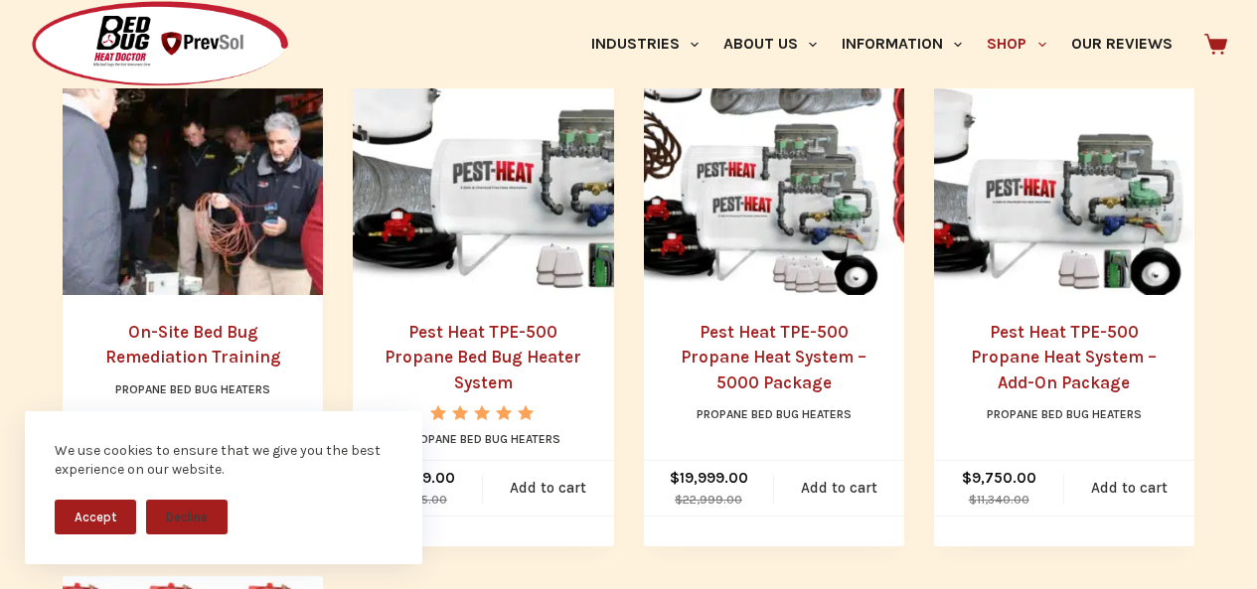
scroll to position [1035, 0]
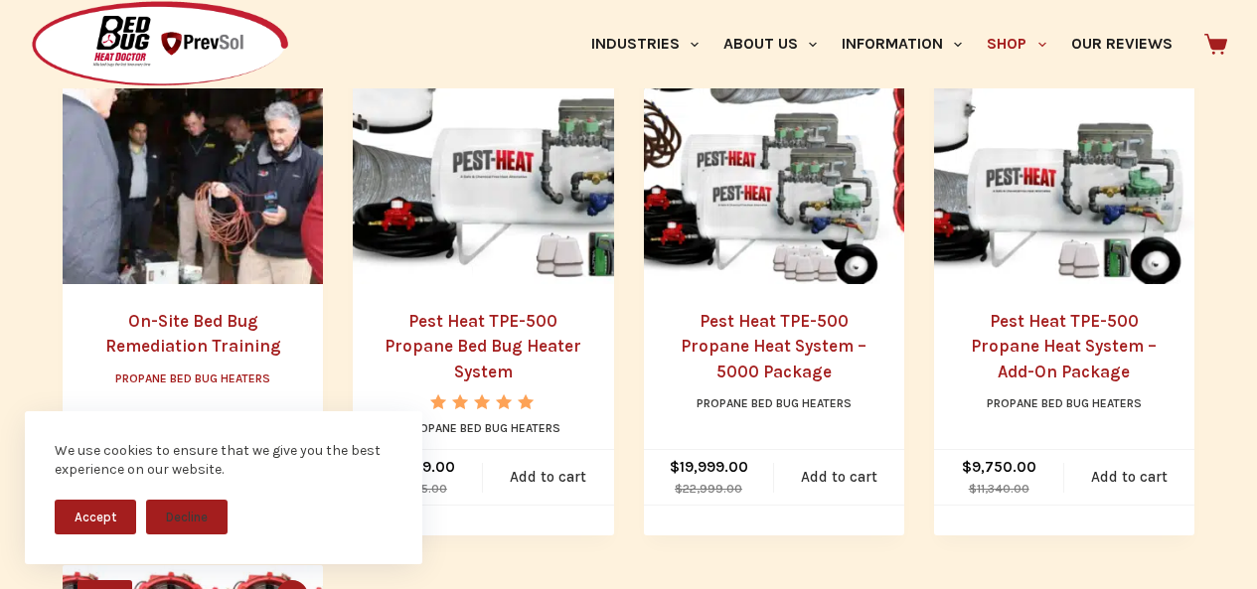
click at [117, 379] on link "Propane Bed Bug Heaters" at bounding box center [192, 379] width 155 height 14
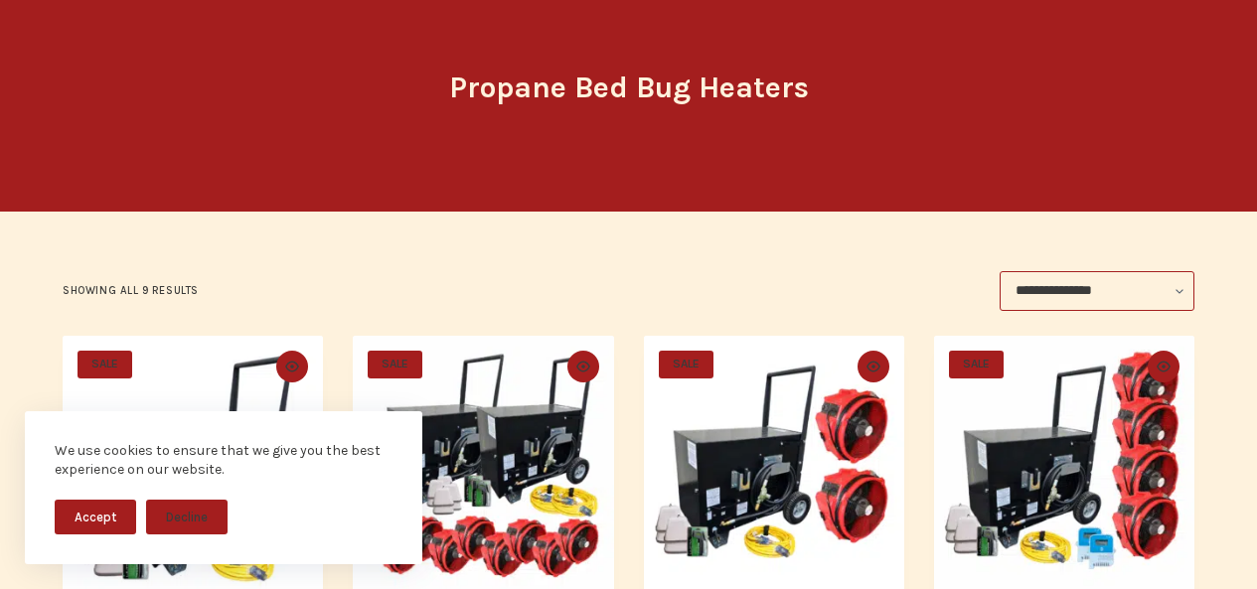
scroll to position [207, 0]
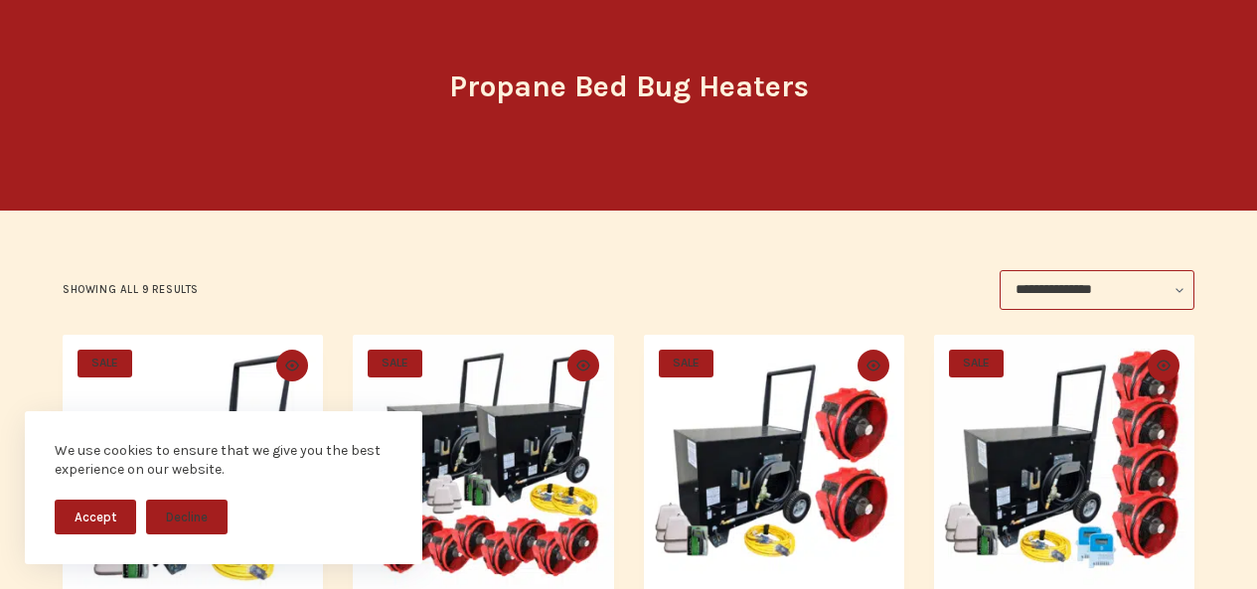
click at [671, 362] on span "SALE" at bounding box center [686, 364] width 55 height 28
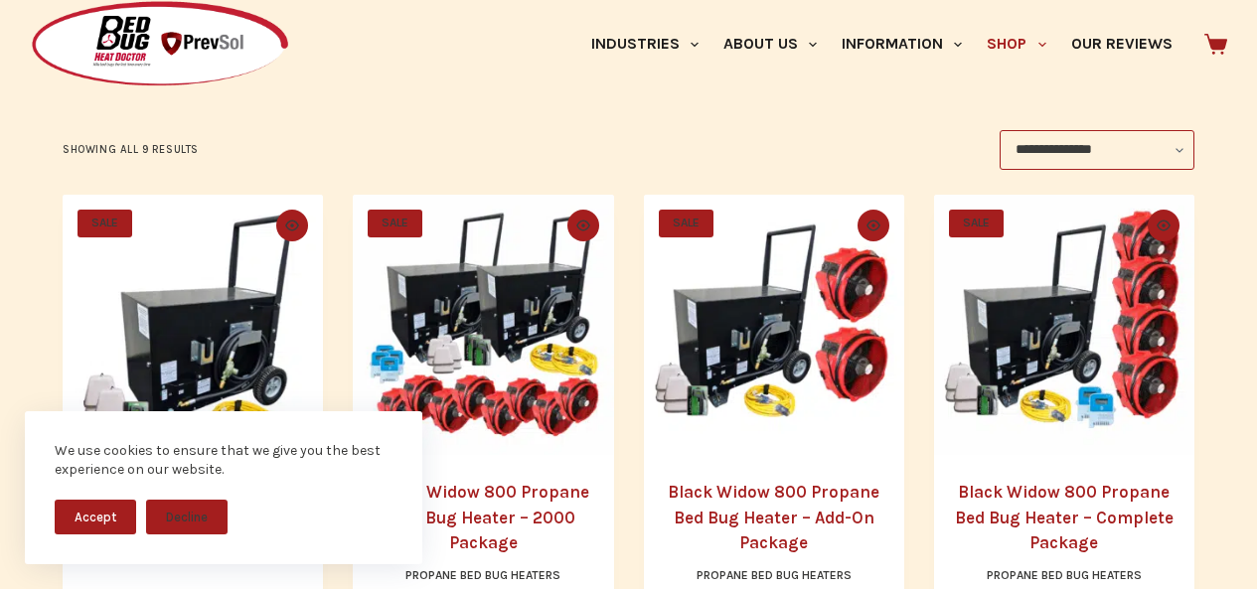
scroll to position [373, 0]
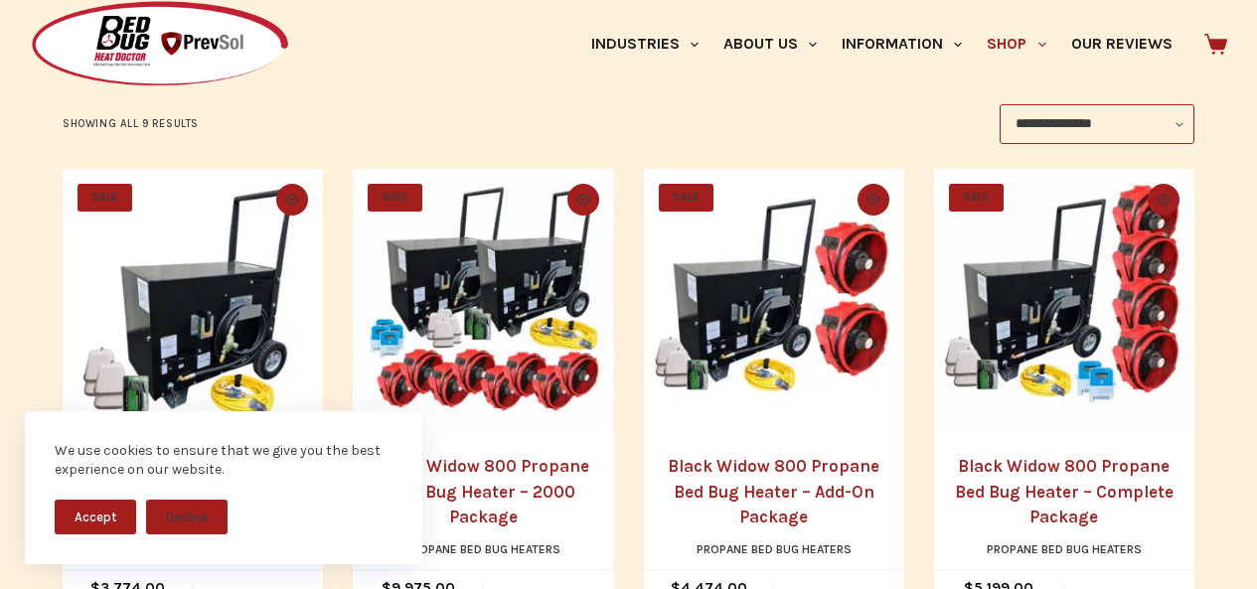
click at [693, 487] on link "Black Widow 800 Propane Bed Bug Heater – Add-On Package" at bounding box center [774, 491] width 212 height 71
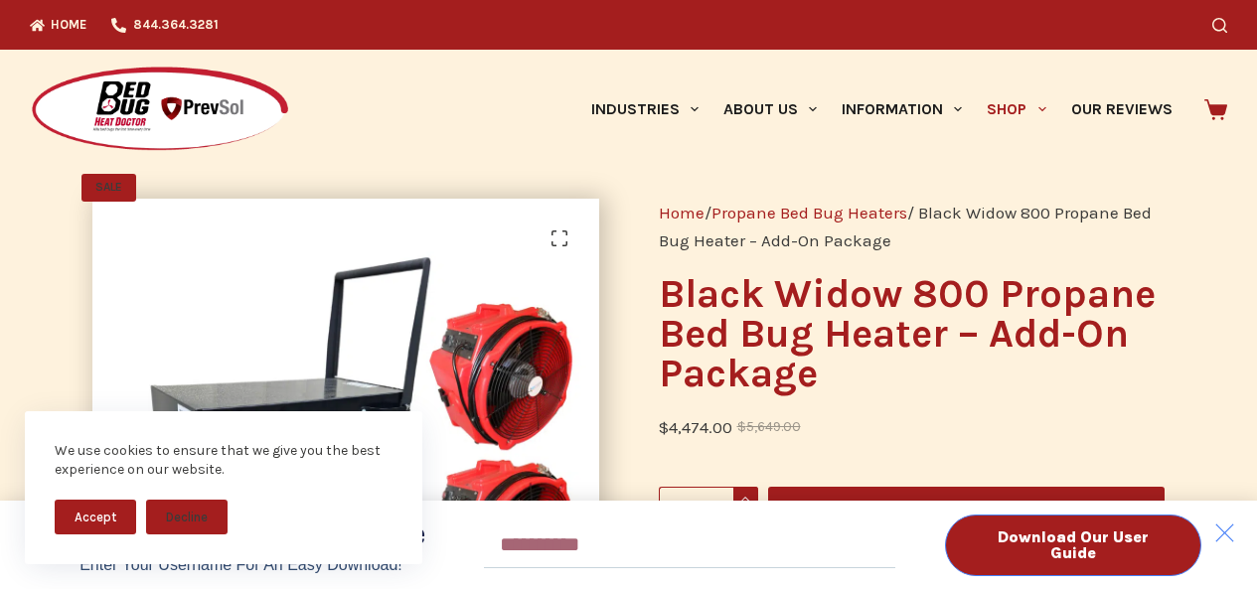
click at [1211, 519] on div "Download Our User Guide" at bounding box center [1073, 546] width 307 height 62
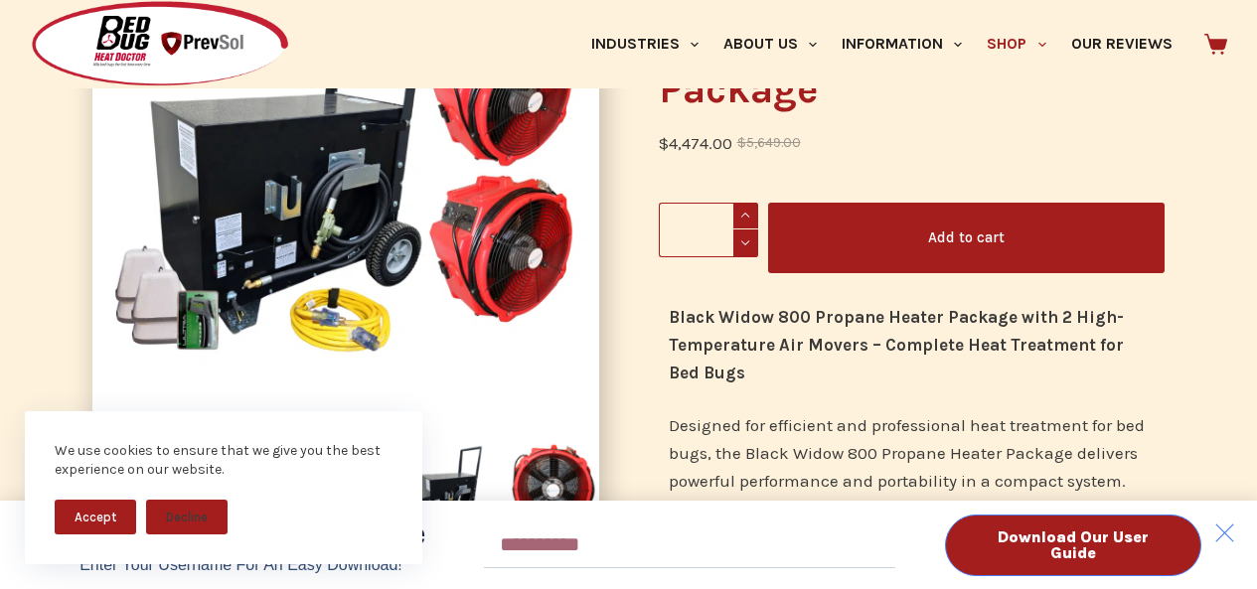
scroll to position [207, 0]
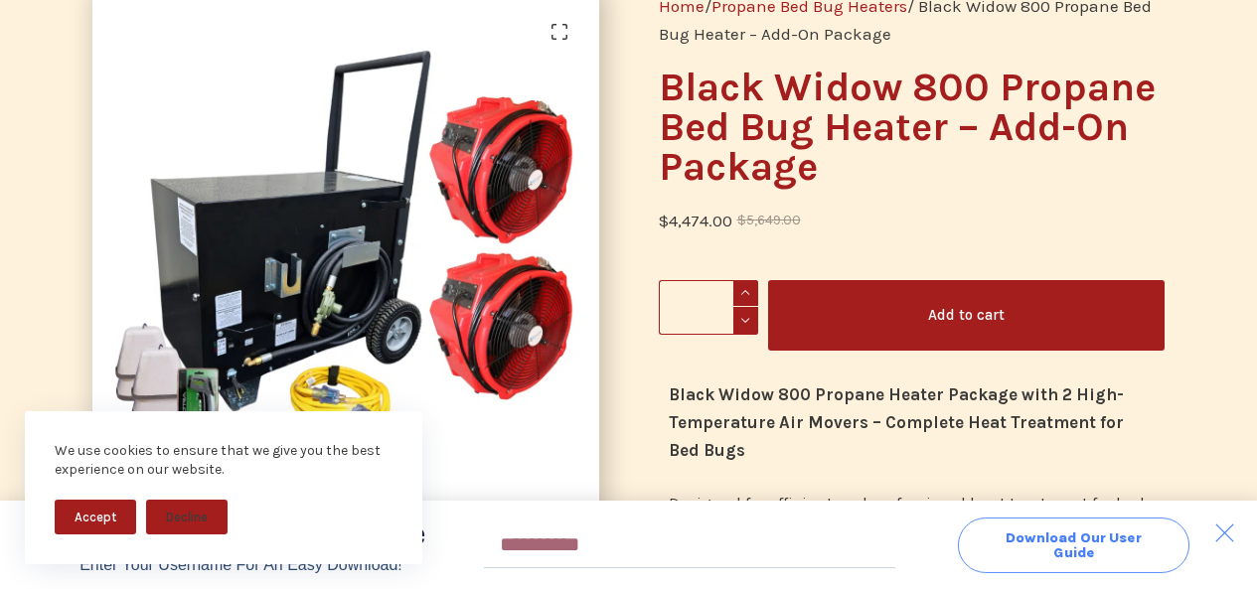
click at [1023, 535] on span "Download Our User Guide" at bounding box center [1072, 545] width 158 height 29
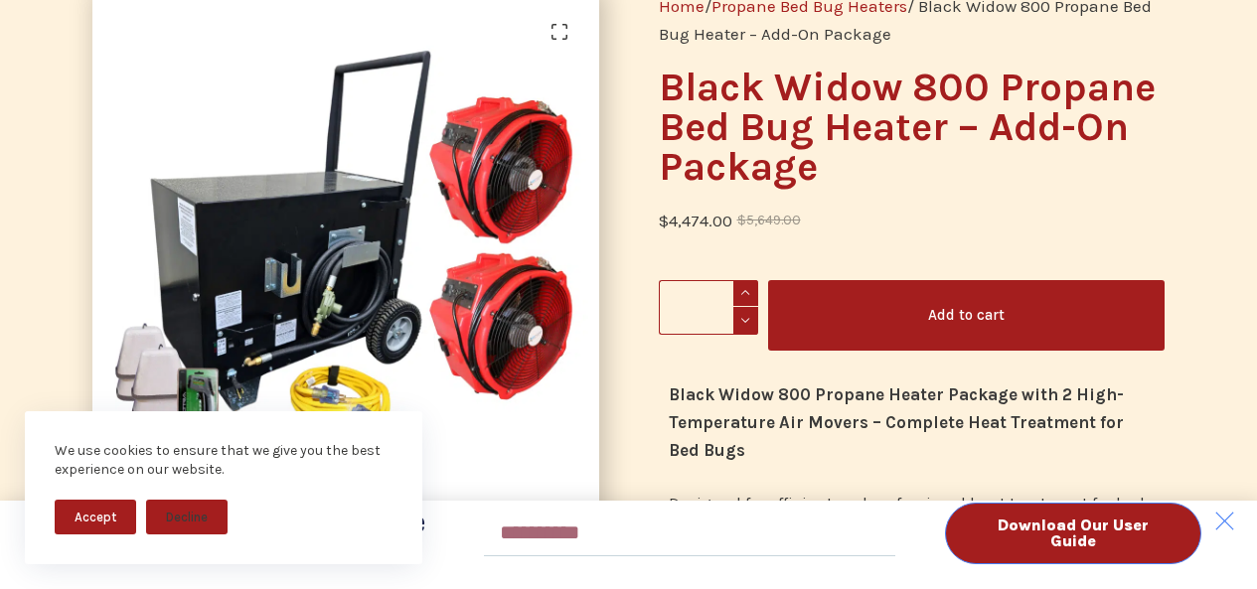
click at [572, 20] on div "Download Our User Guide Enter Your Username for an Easy Download! Email Downloa…" at bounding box center [628, 294] width 1257 height 589
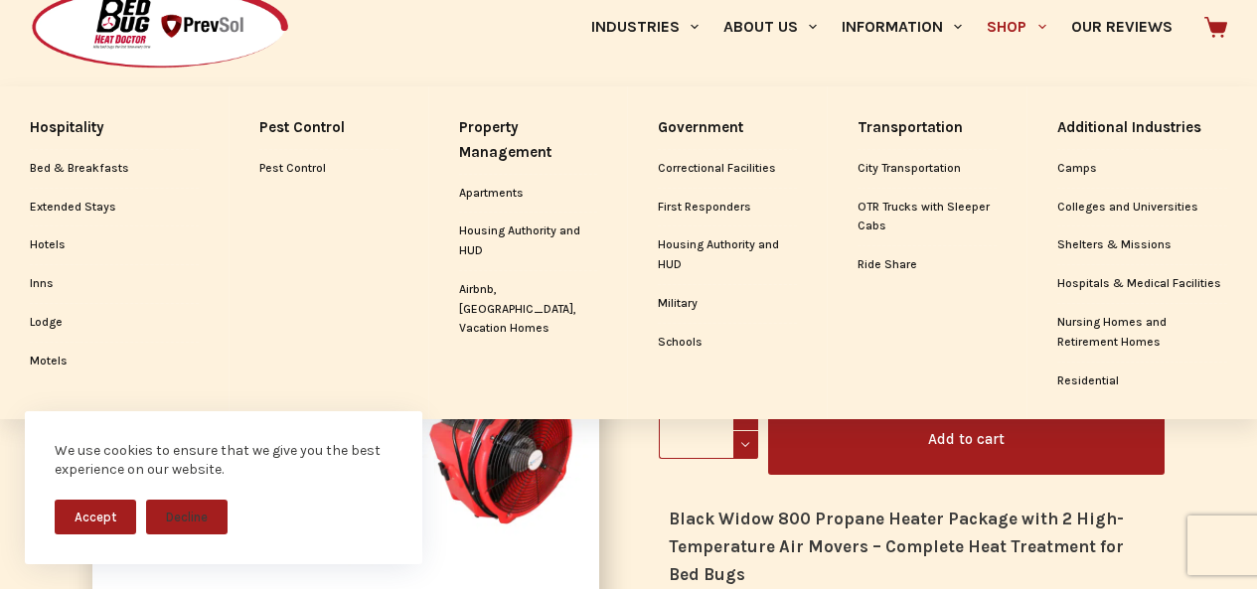
scroll to position [0, 0]
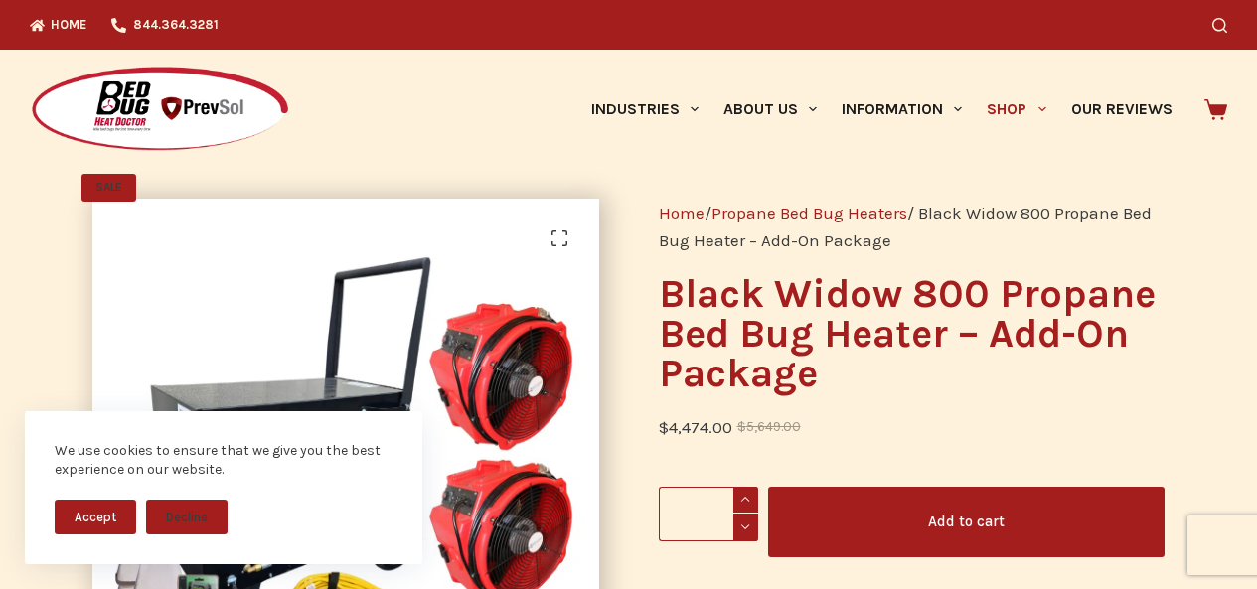
click at [1215, 100] on icon at bounding box center [1215, 109] width 23 height 21
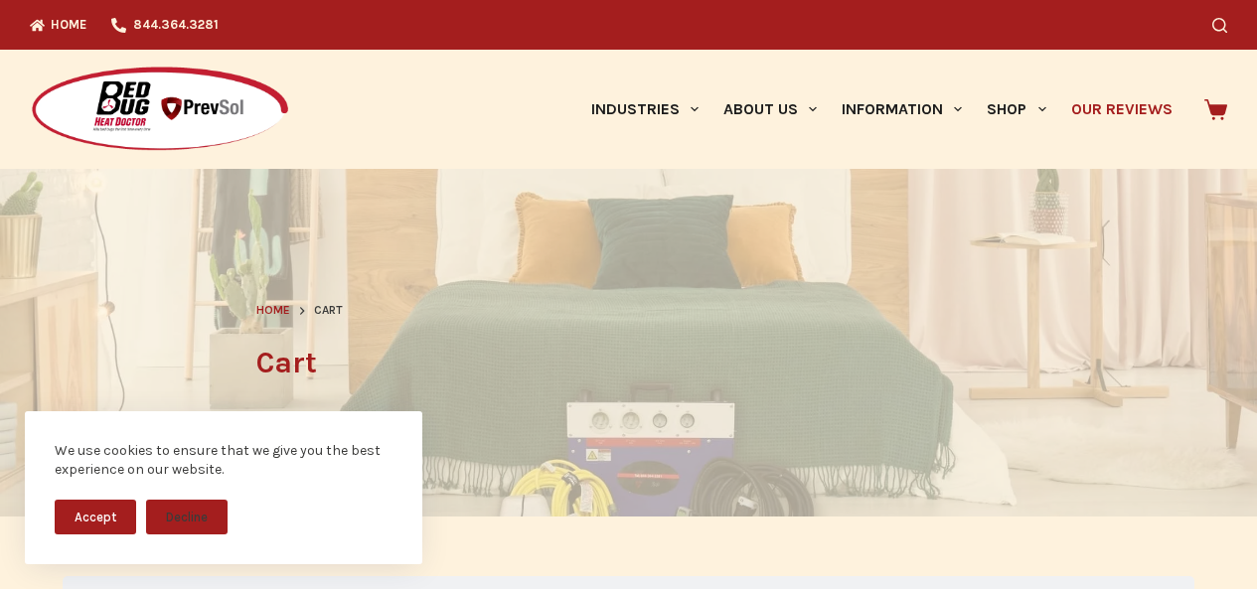
click at [1068, 133] on link "Our Reviews" at bounding box center [1121, 109] width 126 height 119
